Goal: Task Accomplishment & Management: Manage account settings

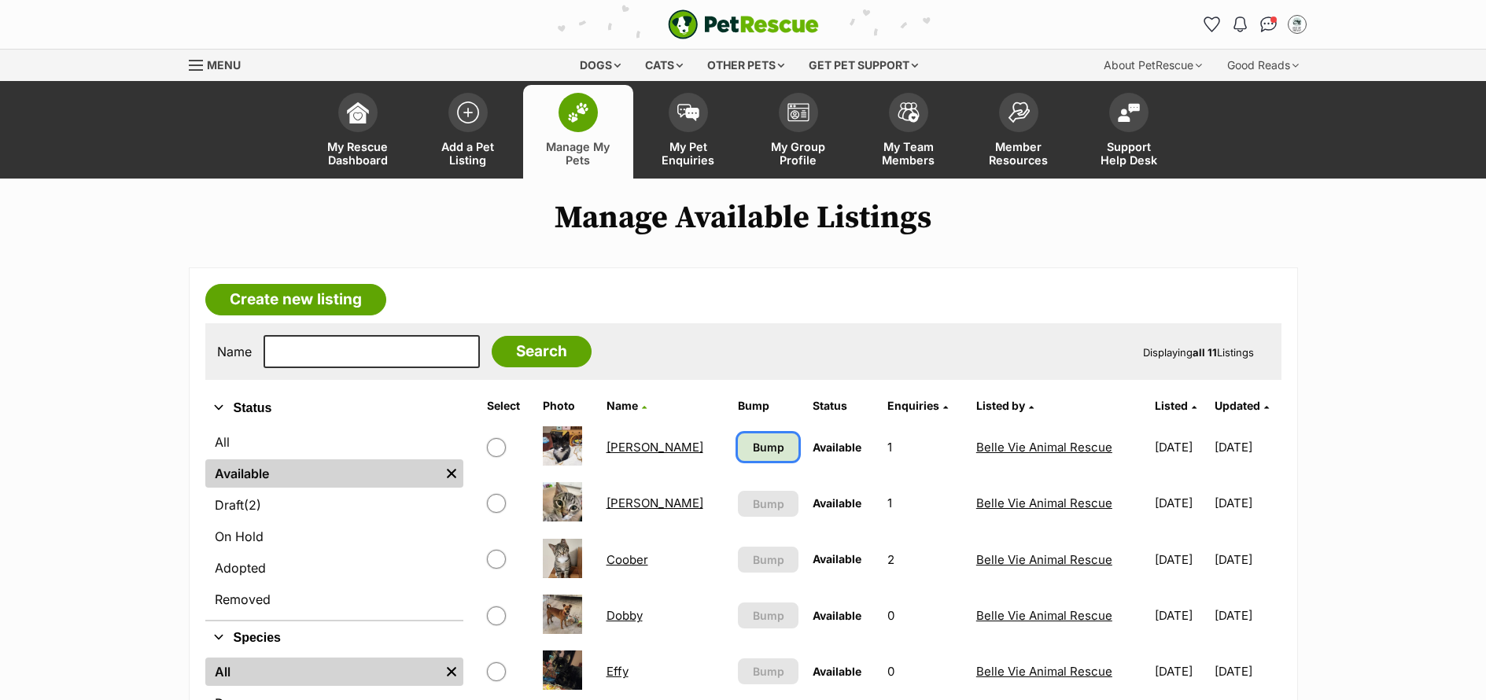
click at [753, 447] on span "Bump" at bounding box center [768, 447] width 31 height 17
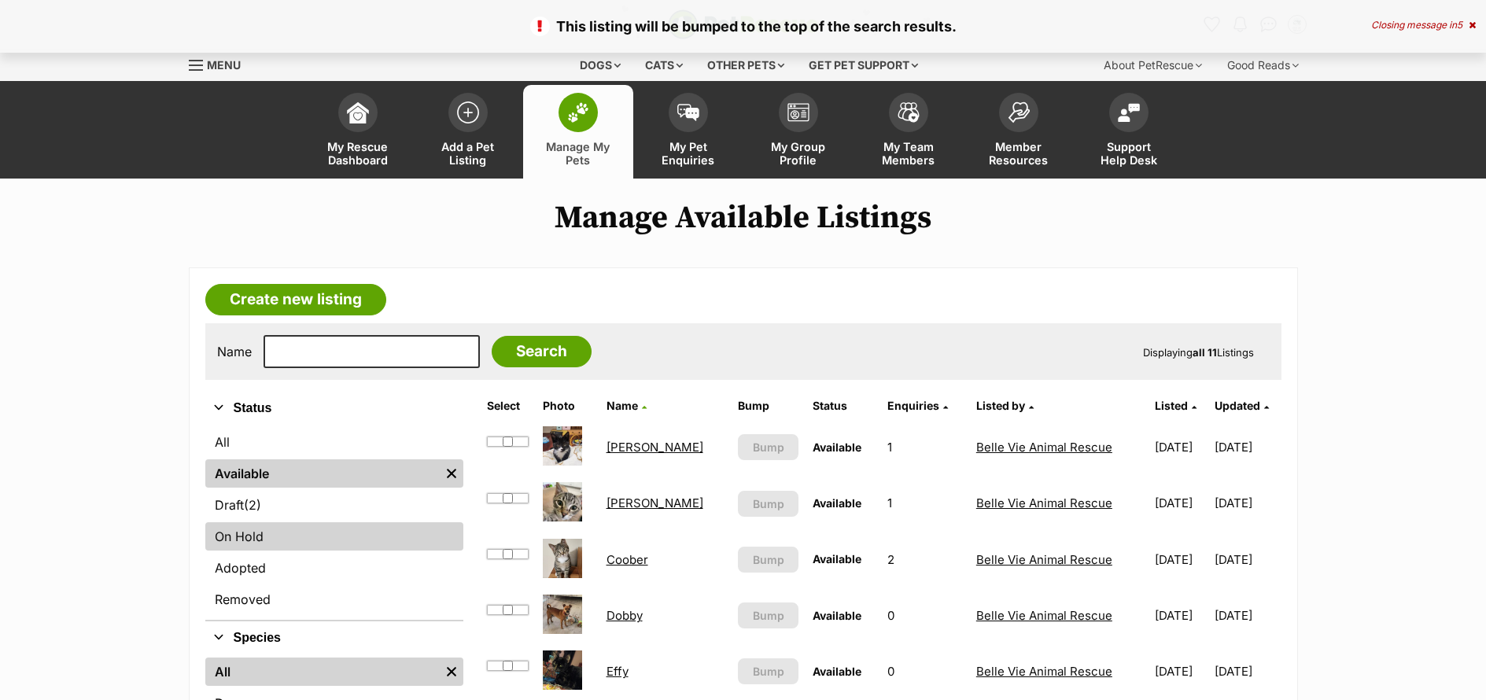
click at [324, 536] on link "On Hold" at bounding box center [334, 536] width 258 height 28
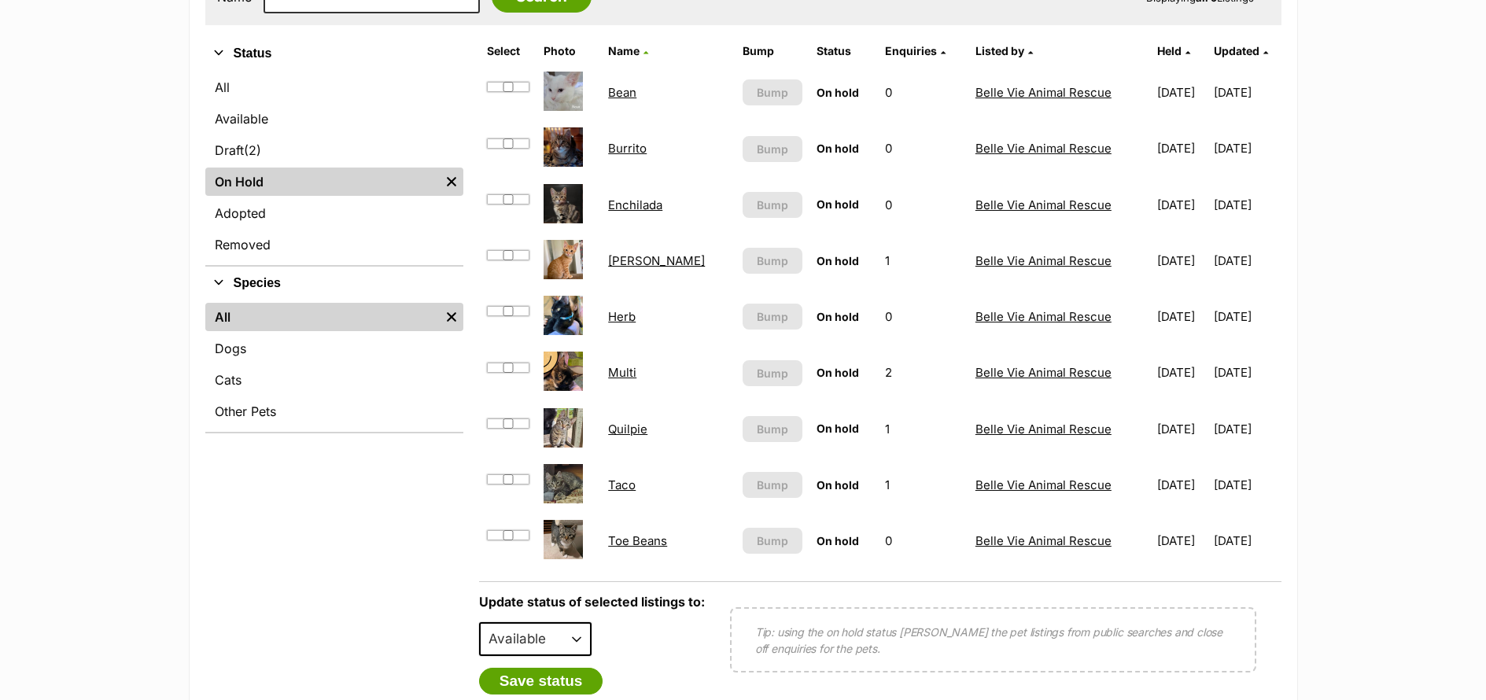
scroll to position [325, 0]
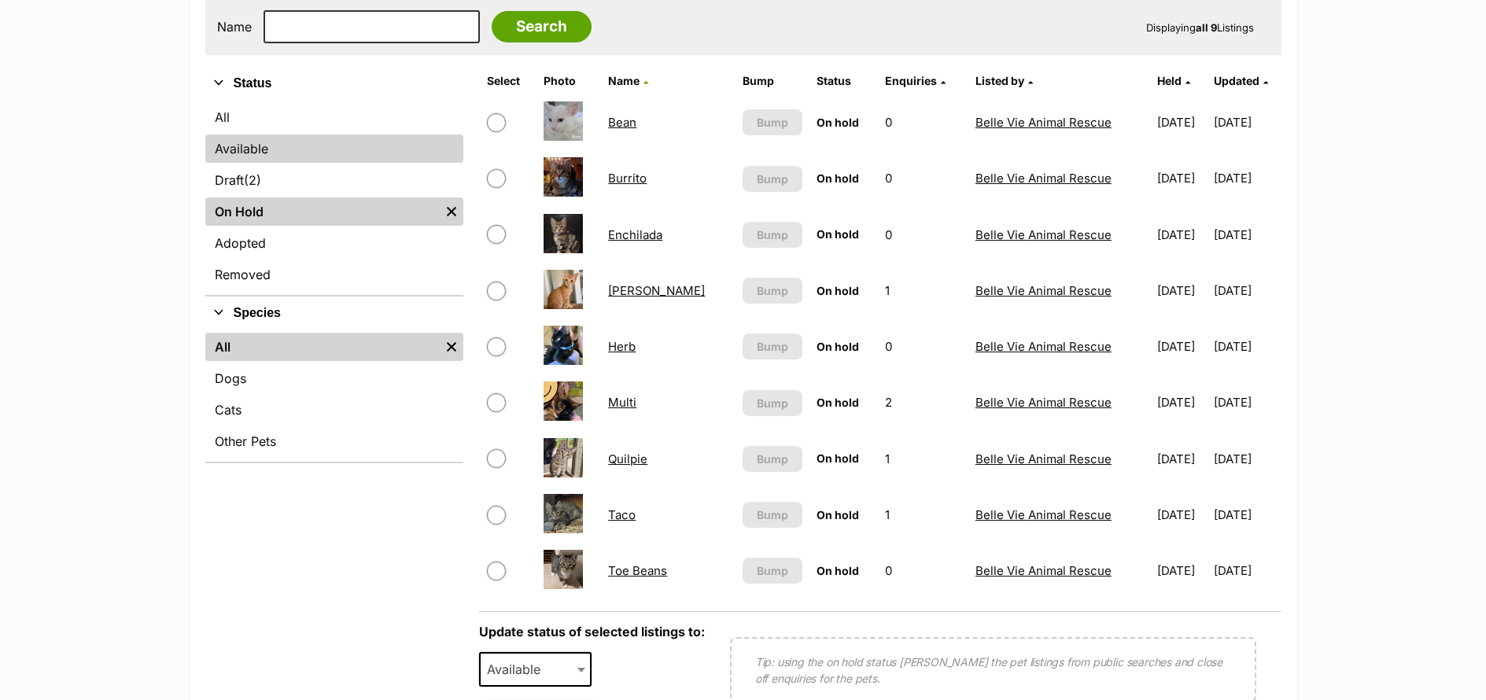
click at [273, 151] on link "Available" at bounding box center [334, 148] width 258 height 28
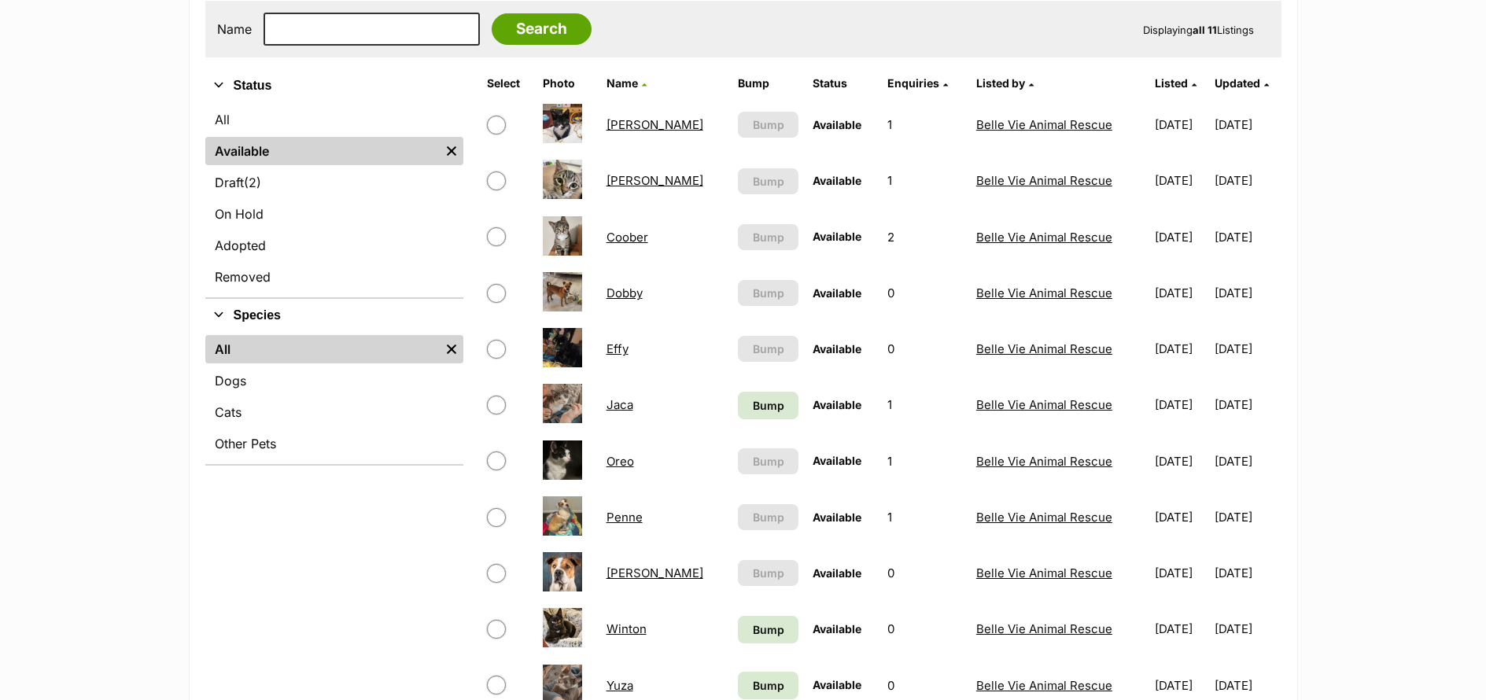
scroll to position [465, 0]
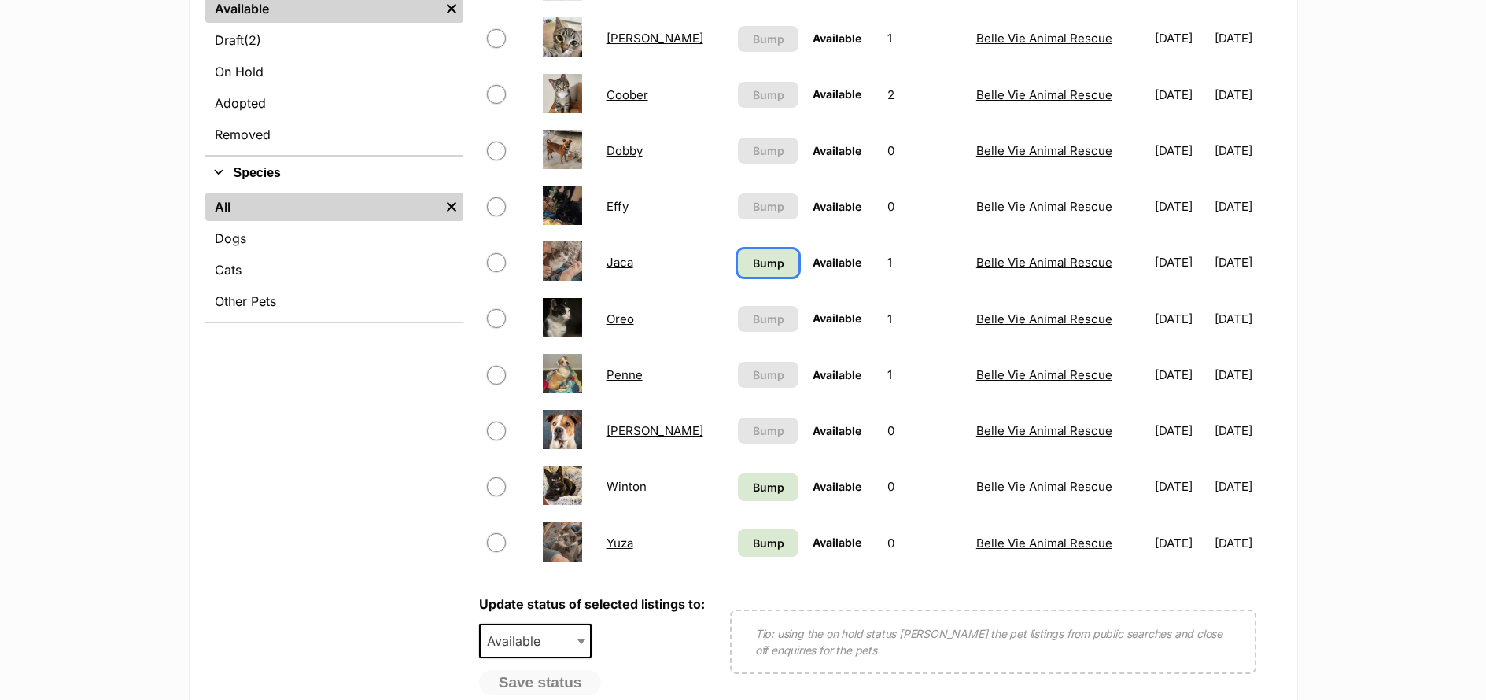
click at [753, 261] on span "Bump" at bounding box center [768, 263] width 31 height 17
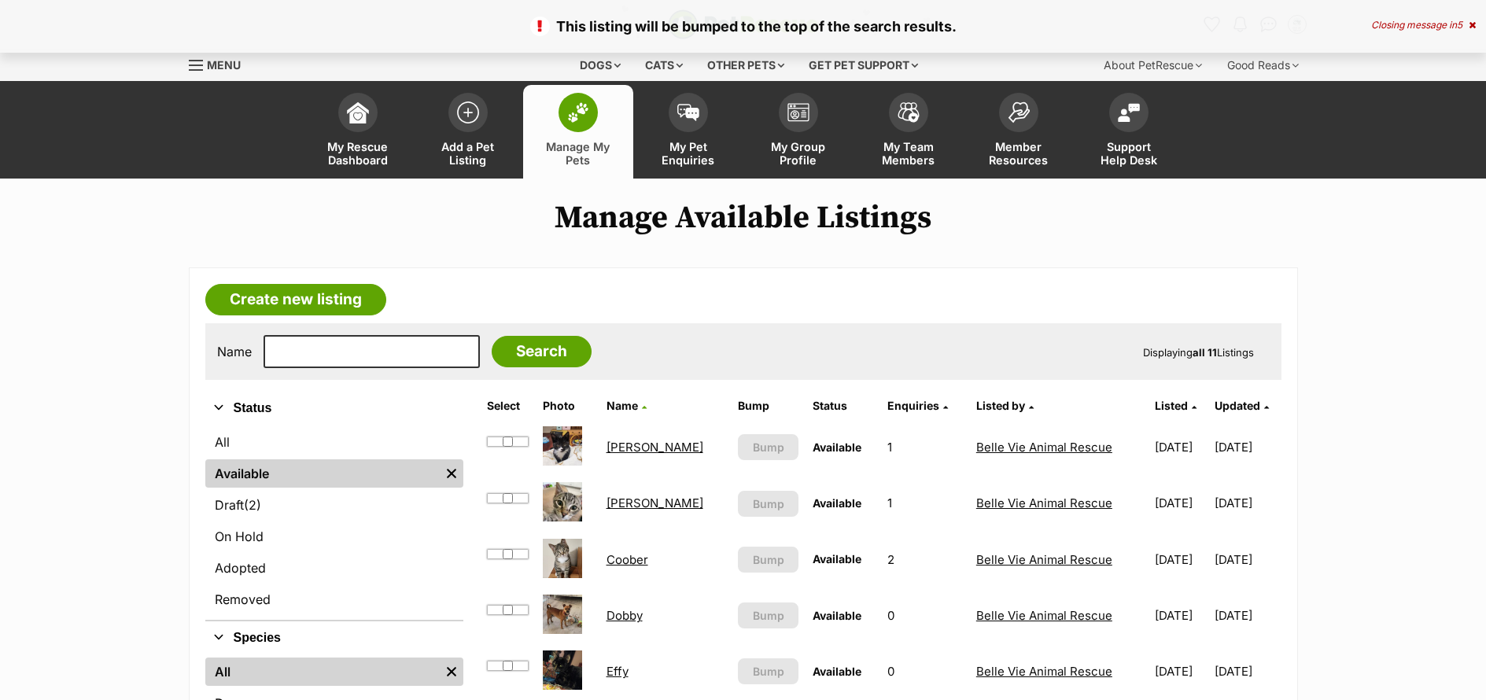
scroll to position [507, 0]
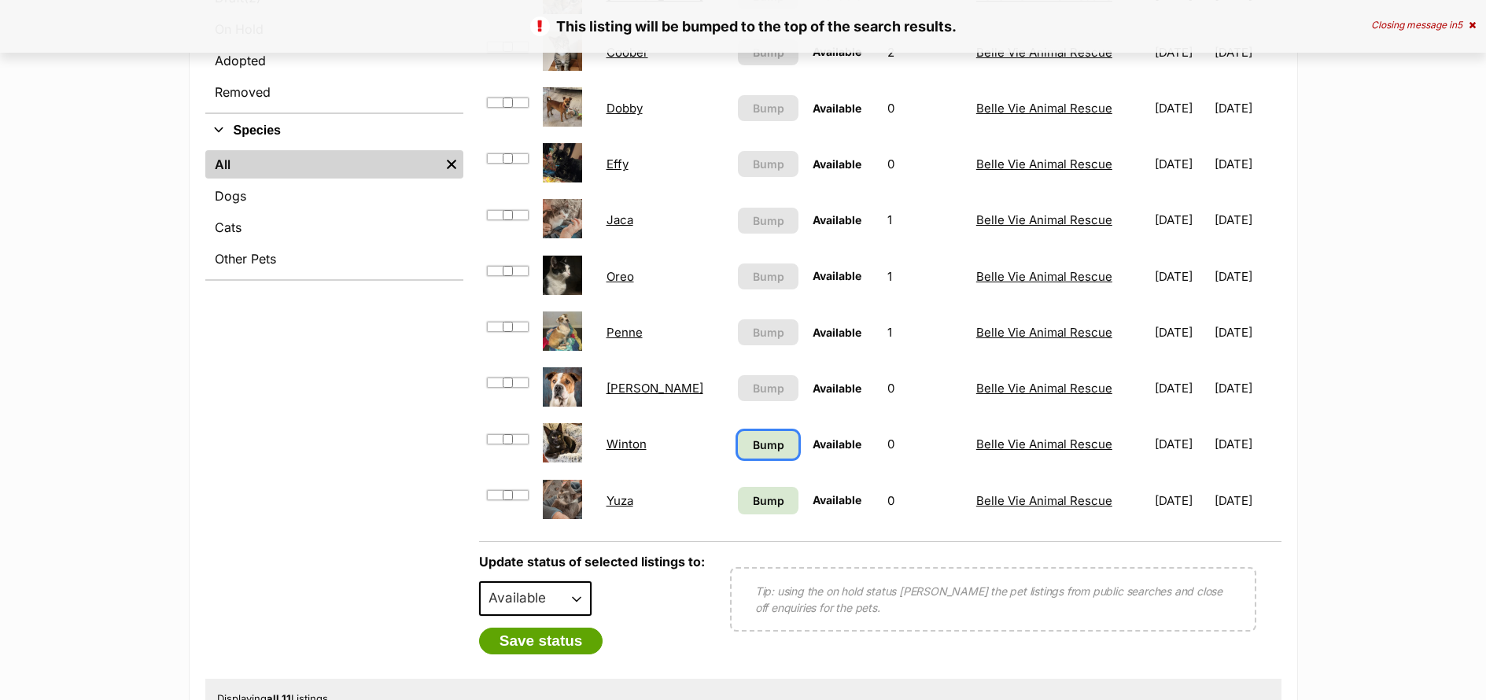
click at [753, 452] on span "Bump" at bounding box center [768, 444] width 31 height 17
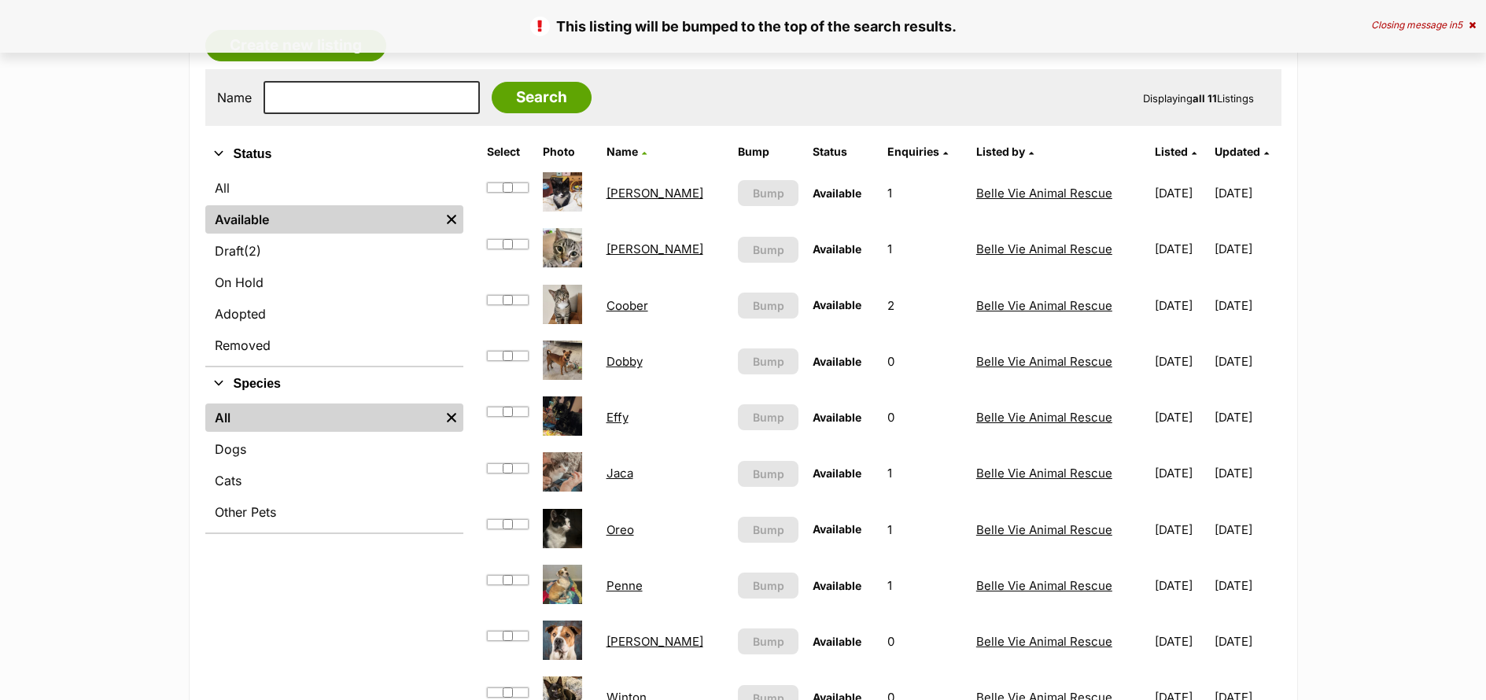
scroll to position [337, 0]
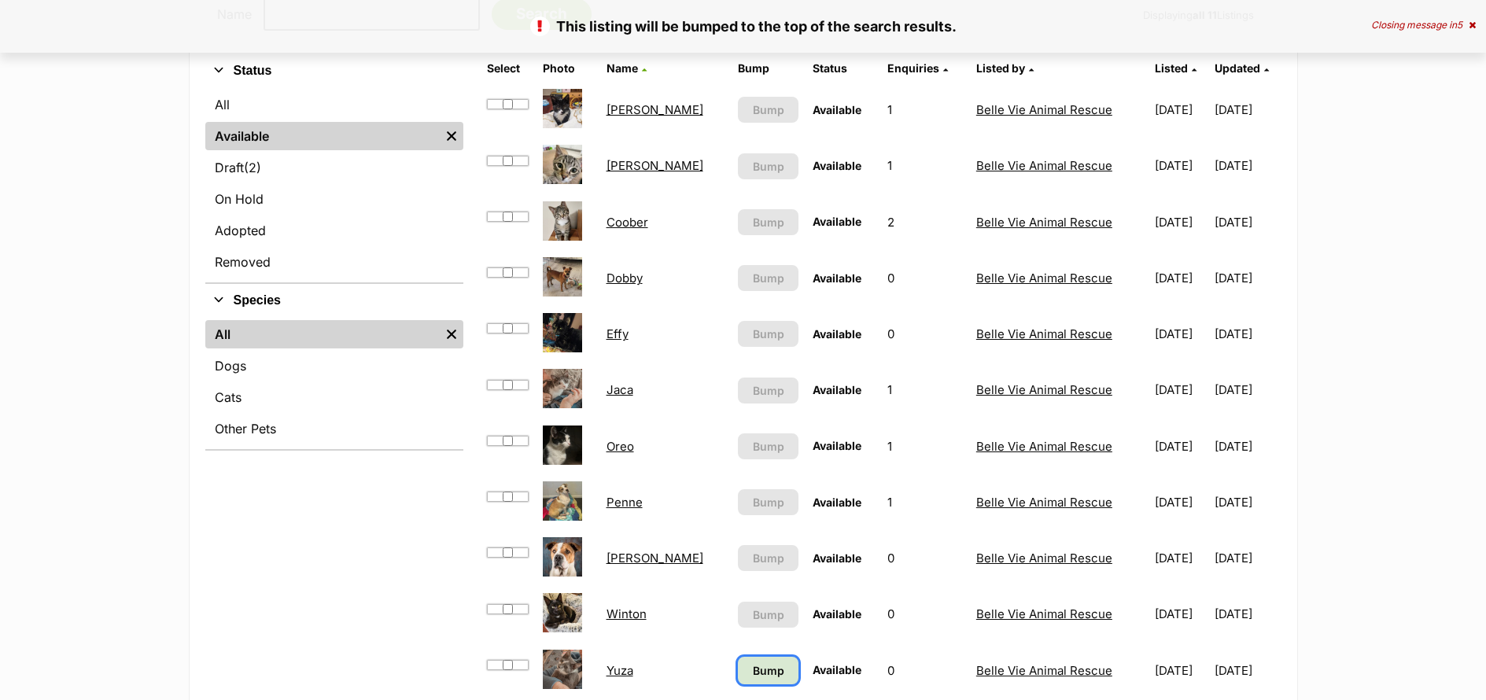
click at [753, 668] on span "Bump" at bounding box center [768, 670] width 31 height 17
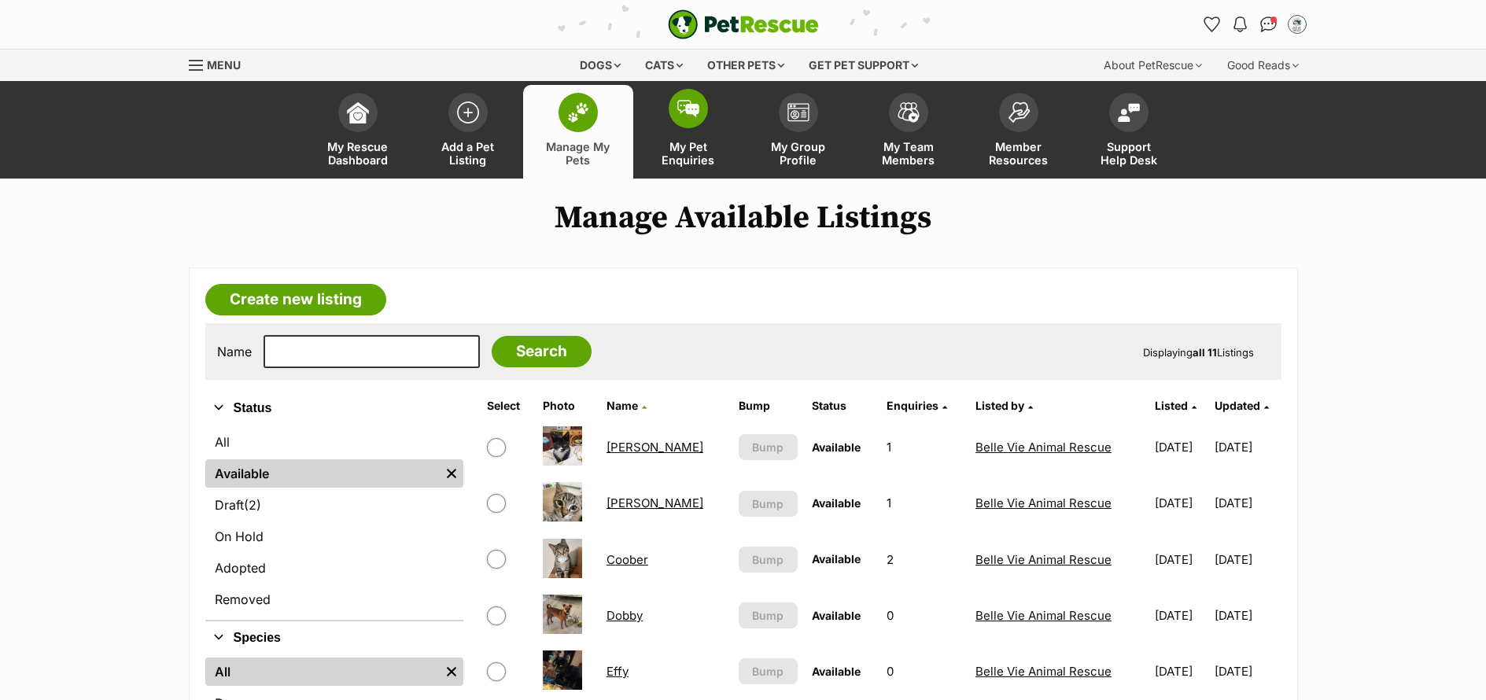
click at [690, 152] on span "My Pet Enquiries" at bounding box center [688, 153] width 71 height 27
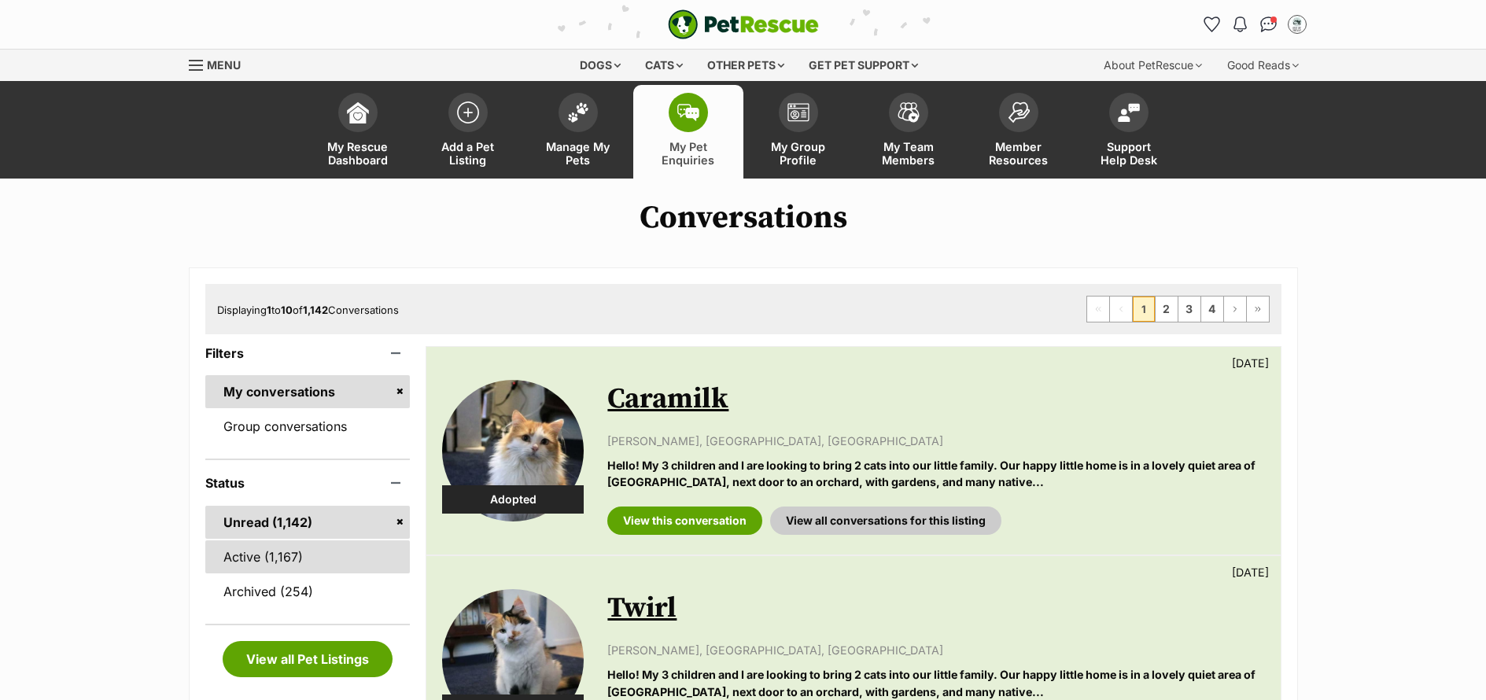
click at [246, 564] on link "Active (1,167)" at bounding box center [307, 556] width 205 height 33
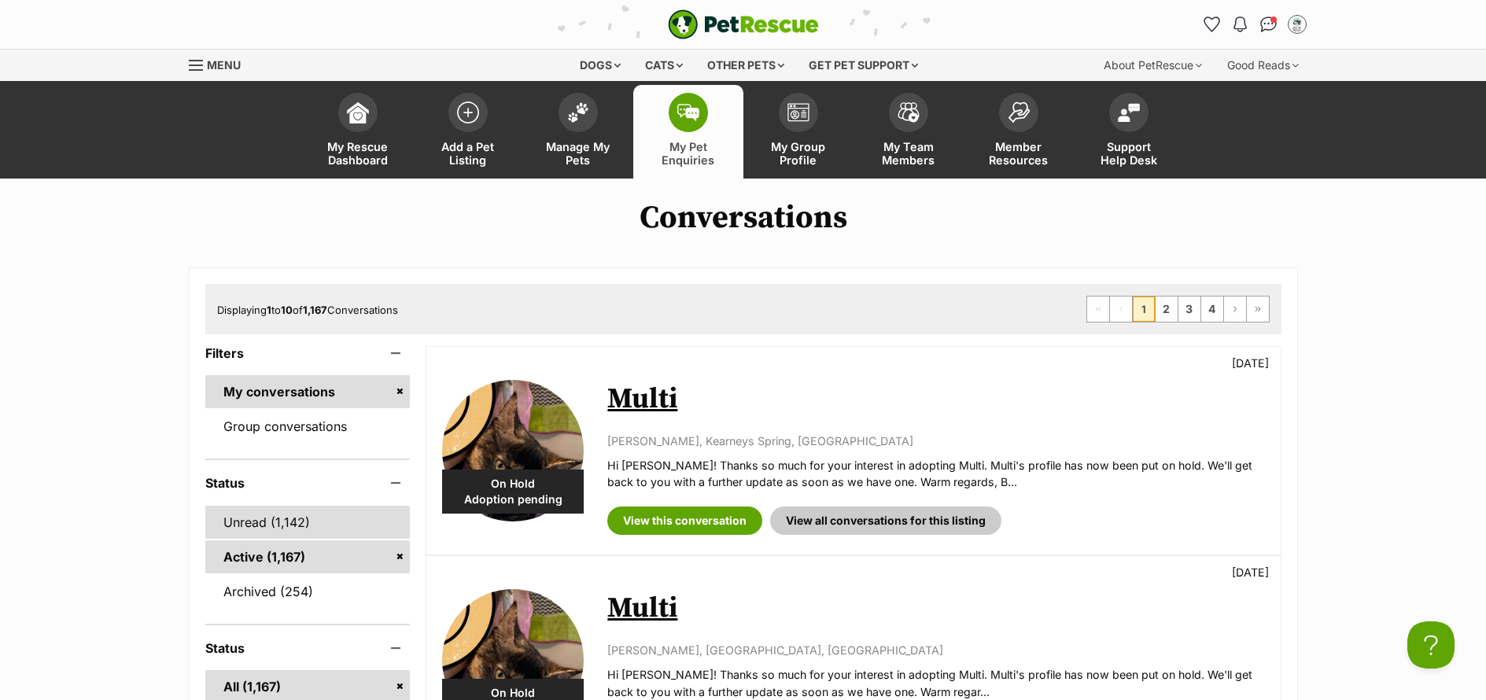
click at [250, 531] on link "Unread (1,142)" at bounding box center [307, 522] width 205 height 33
